Goal: Find contact information: Find contact information

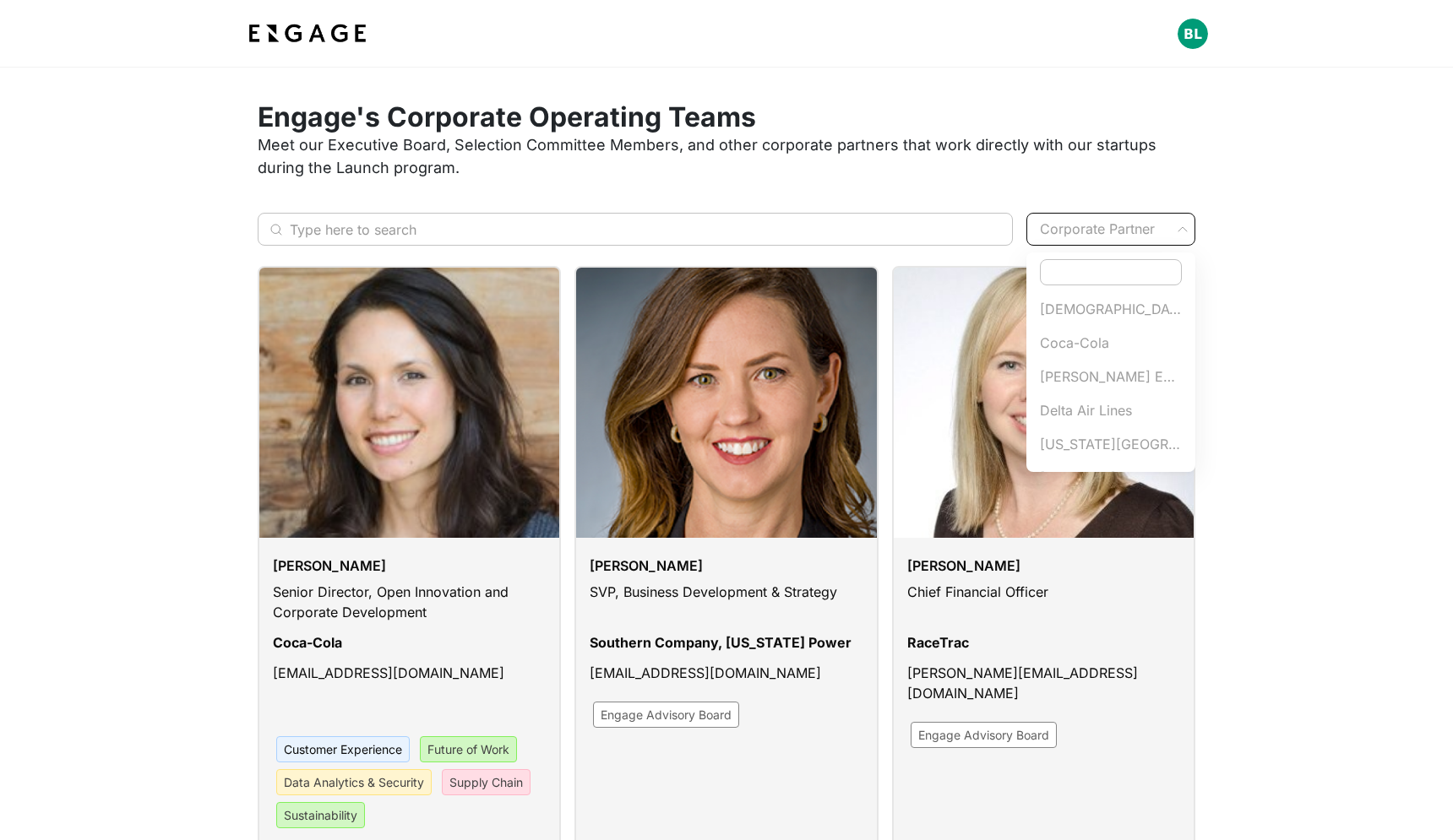
click at [1120, 229] on div at bounding box center [726, 420] width 1453 height 840
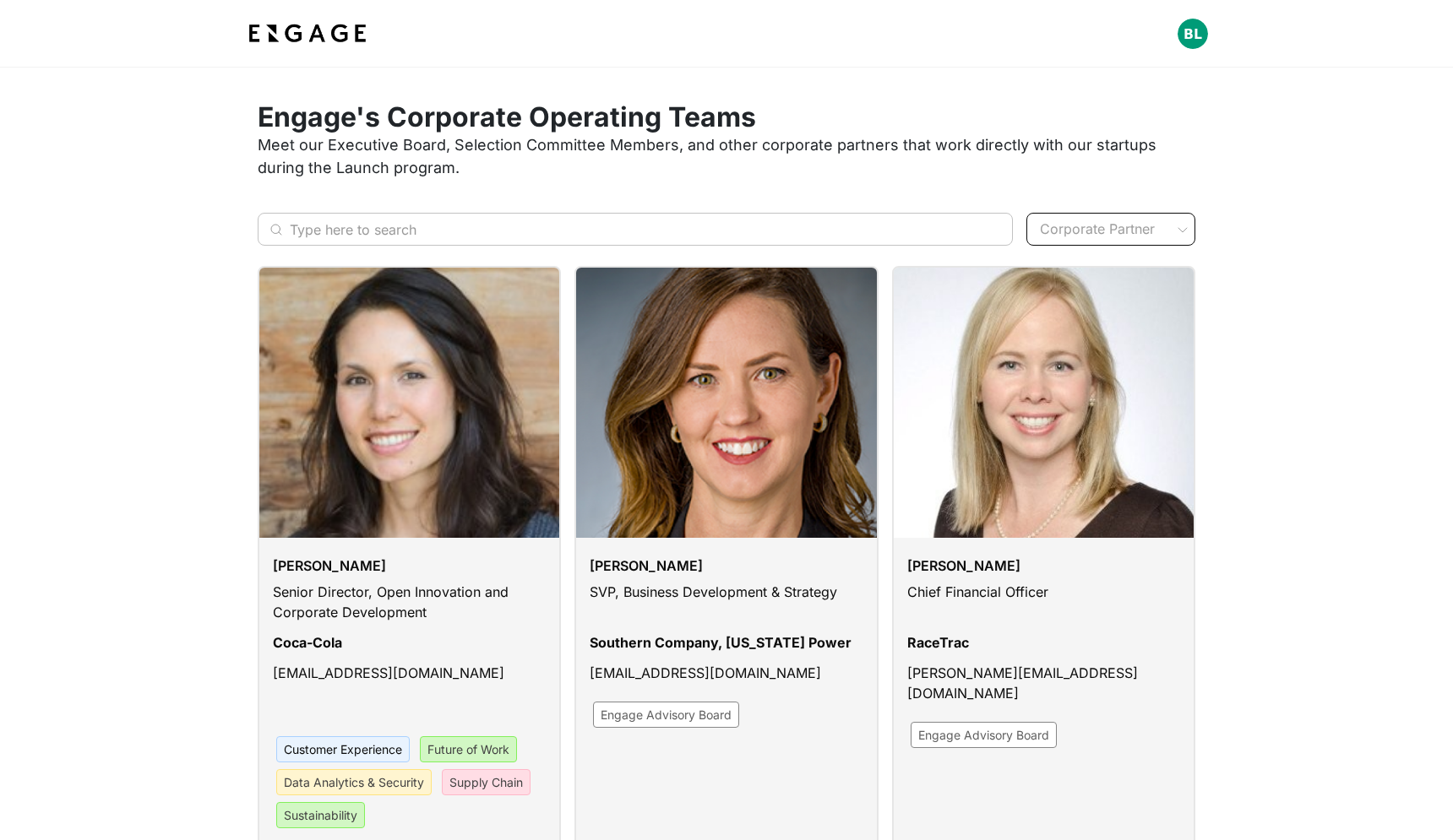
click at [1106, 261] on div "Karla Ahlert Chief Financial Officer RaceTrac kahlert@racetrac.com Engage Advis…" at bounding box center [1037, 593] width 317 height 682
type input "goldman"
click at [1100, 315] on span "Goldman Sachs" at bounding box center [1112, 309] width 142 height 20
type input "Goldman Sachs"
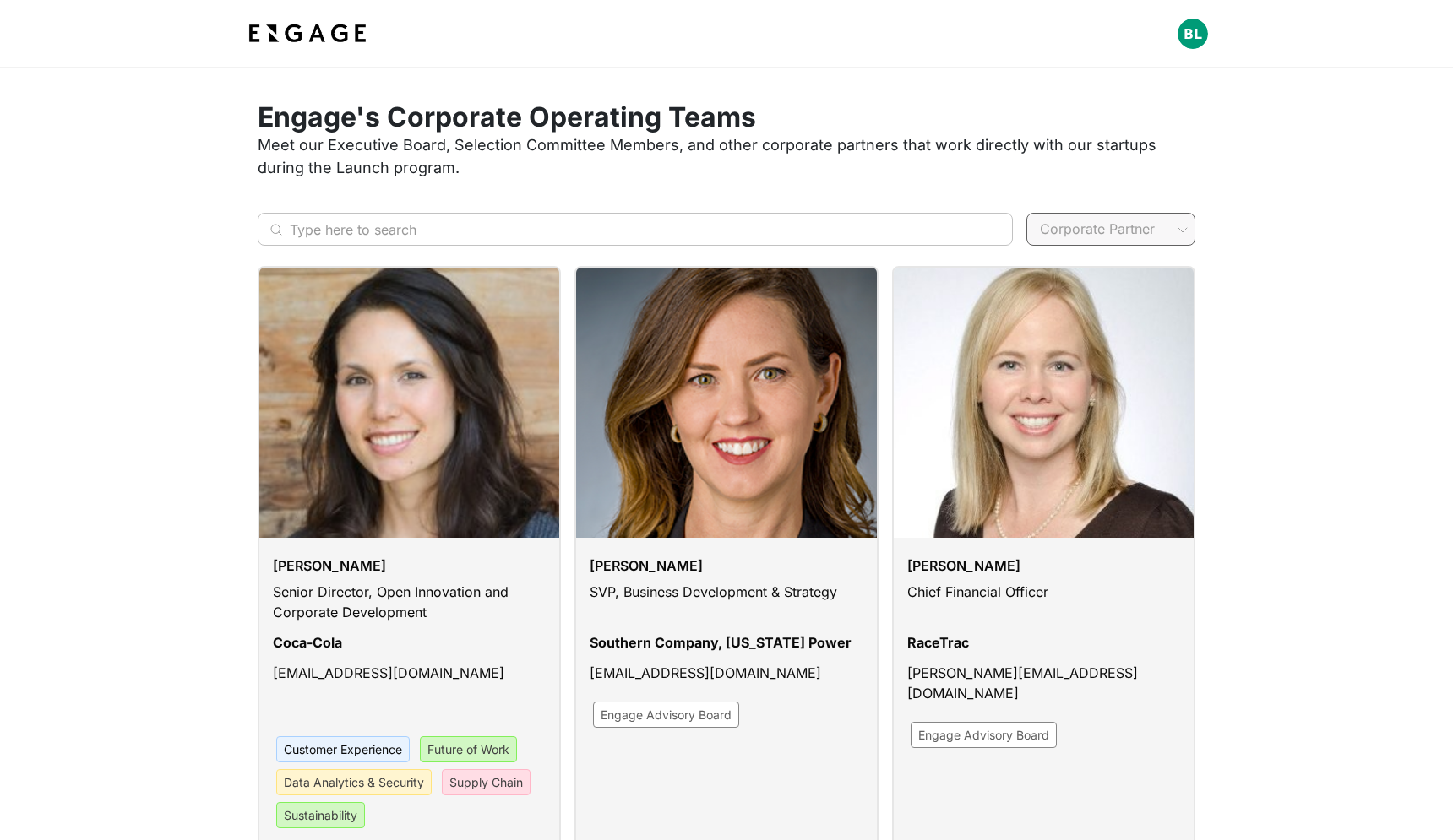
type input "gold"
click at [1086, 304] on span "Goldman Sachs" at bounding box center [1112, 309] width 142 height 20
type input "Goldman Sachs"
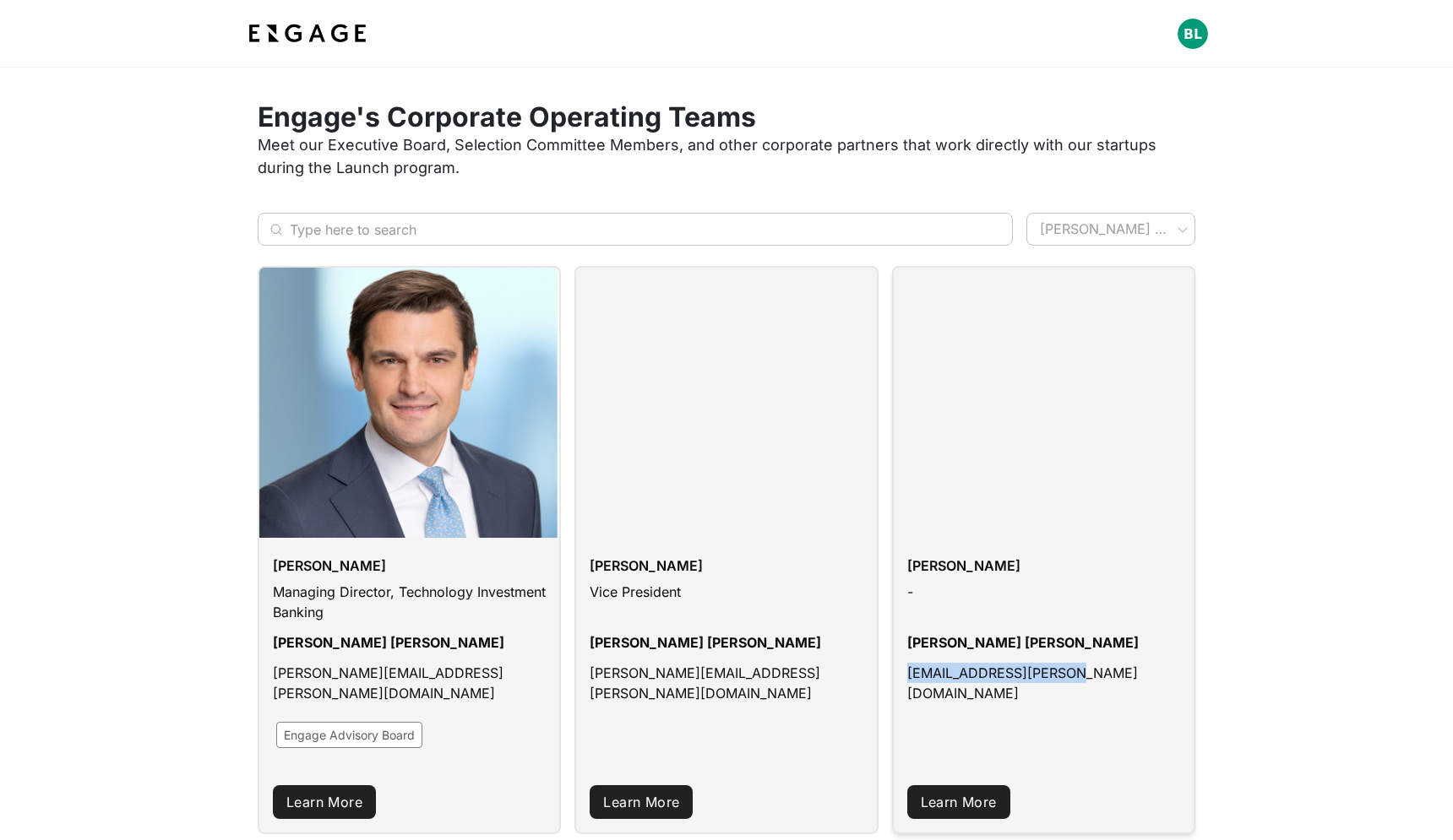
drag, startPoint x: 1059, startPoint y: 673, endPoint x: 906, endPoint y: 674, distance: 153.0
click at [906, 674] on div "Nico Villarreal - Goldman Sachs Nico.Villarreal@gs.com" at bounding box center [1044, 652] width 300 height 229
copy p "Nico.Villarreal@gs.com"
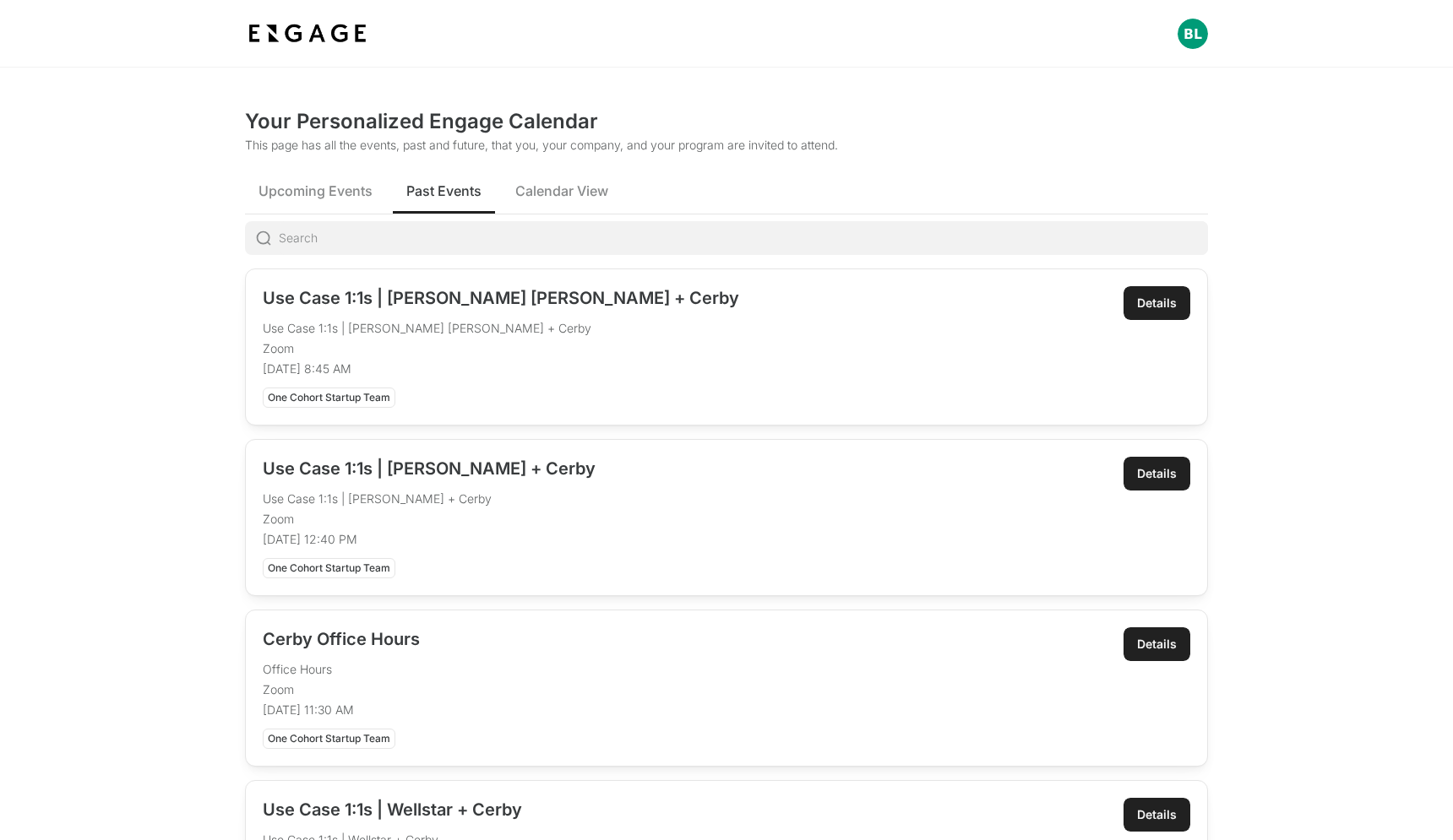
click at [1154, 304] on div "Details" at bounding box center [1156, 303] width 40 height 17
